Goal: Check status: Check status

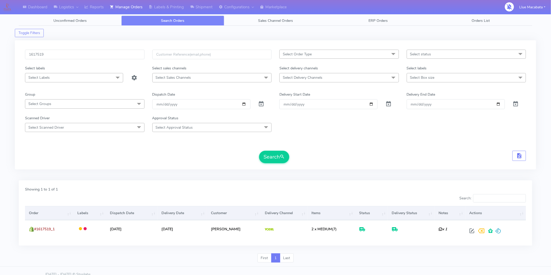
click at [54, 55] on input "1617519" at bounding box center [84, 55] width 119 height 10
type input "1617609"
click at [267, 157] on button "Search" at bounding box center [274, 157] width 30 height 12
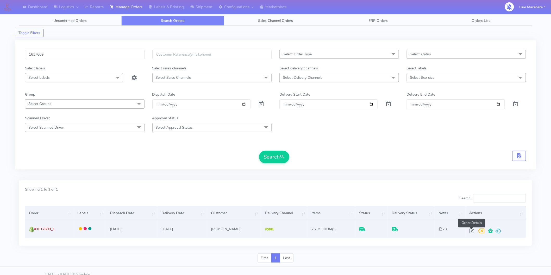
click at [475, 232] on span at bounding box center [471, 232] width 9 height 5
select select "5"
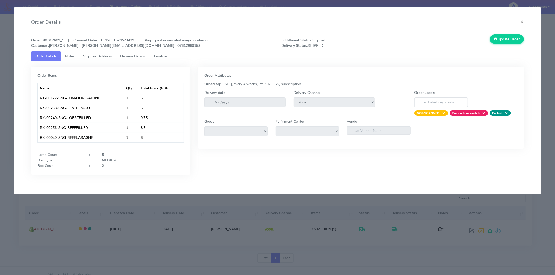
click at [166, 57] on span "Timeline" at bounding box center [159, 56] width 13 height 5
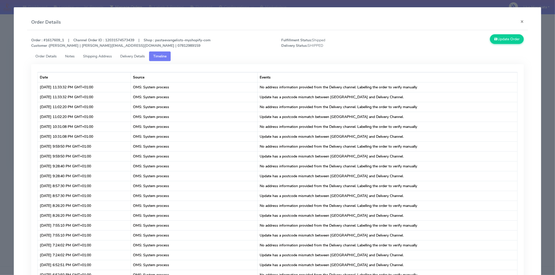
click at [143, 56] on span "Delivery Details" at bounding box center [132, 56] width 25 height 5
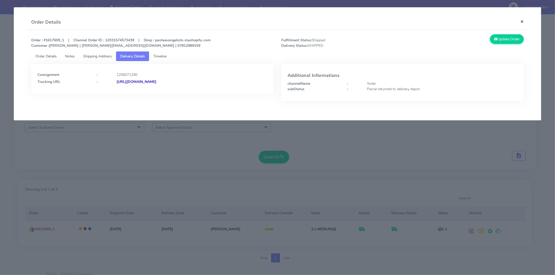
click at [523, 22] on button "×" at bounding box center [522, 22] width 12 height 14
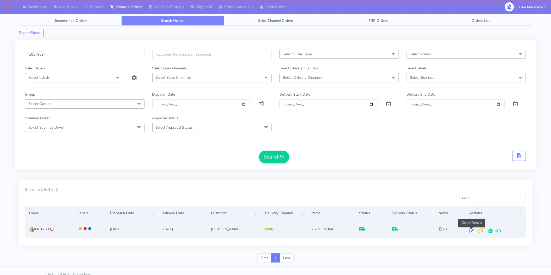
click at [473, 230] on span at bounding box center [471, 232] width 9 height 5
select select "5"
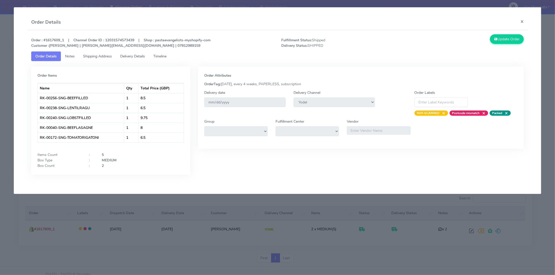
click at [158, 57] on span "Timeline" at bounding box center [159, 56] width 13 height 5
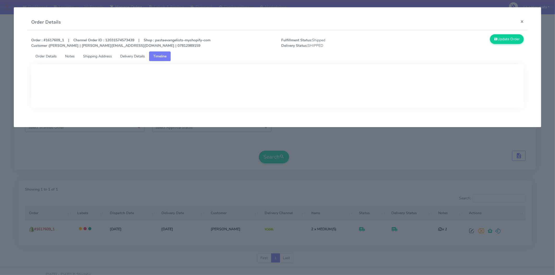
click at [141, 56] on span "Delivery Details" at bounding box center [132, 56] width 25 height 5
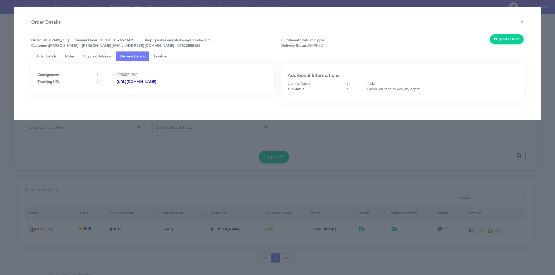
click at [156, 81] on strong "[URL][DOMAIN_NAME]" at bounding box center [137, 81] width 40 height 5
click at [521, 22] on button "×" at bounding box center [522, 22] width 12 height 14
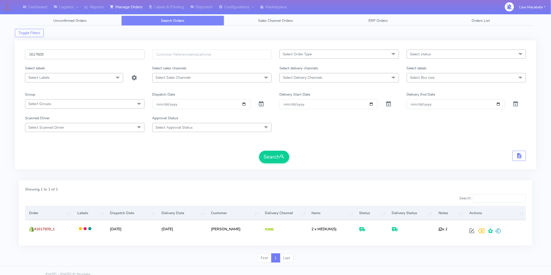
click at [54, 56] on input "1617609" at bounding box center [84, 55] width 119 height 10
paste input "8006"
type input "1618006"
click at [274, 154] on button "Search" at bounding box center [274, 157] width 30 height 12
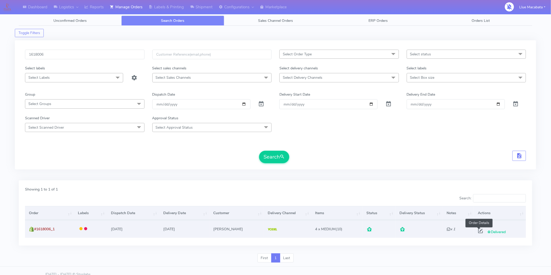
click at [478, 230] on span at bounding box center [479, 232] width 9 height 5
select select "5"
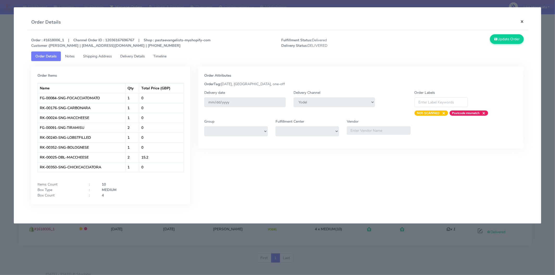
click at [523, 21] on button "×" at bounding box center [522, 22] width 12 height 14
